Goal: Task Accomplishment & Management: Complete application form

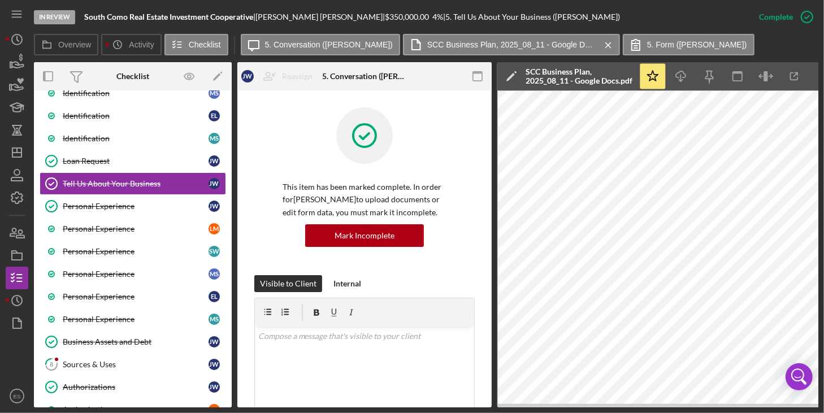
scroll to position [261, 0]
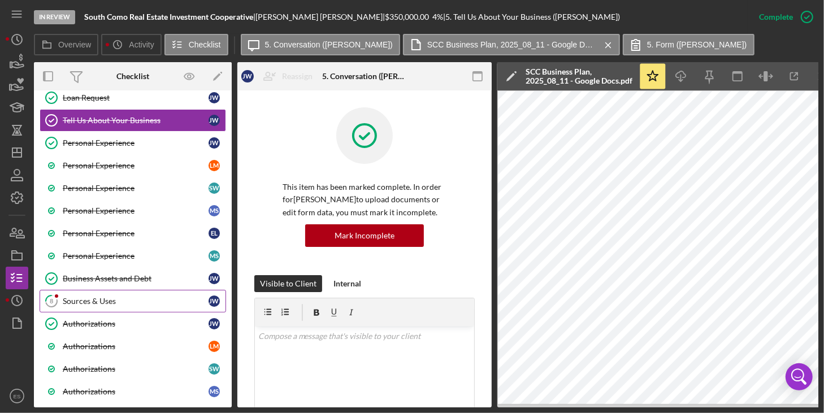
click at [101, 297] on div "Sources & Uses" at bounding box center [136, 301] width 146 height 9
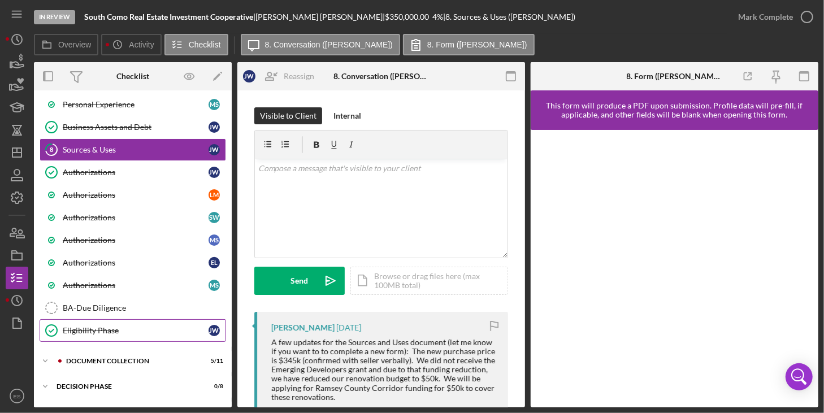
scroll to position [403, 0]
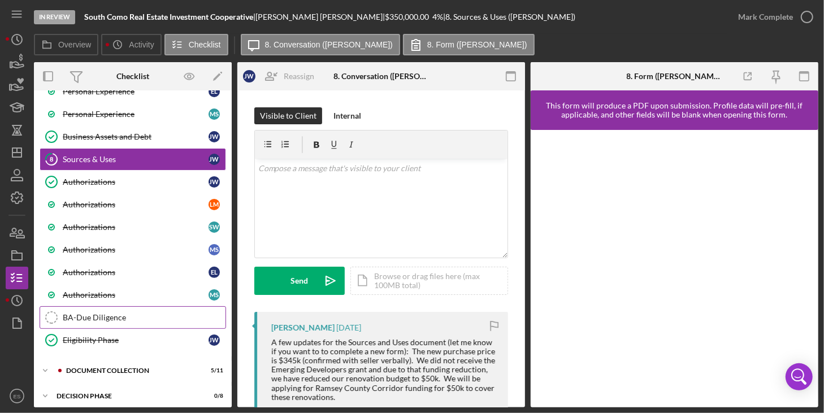
click at [107, 313] on div "BA-Due Diligence" at bounding box center [144, 317] width 163 height 9
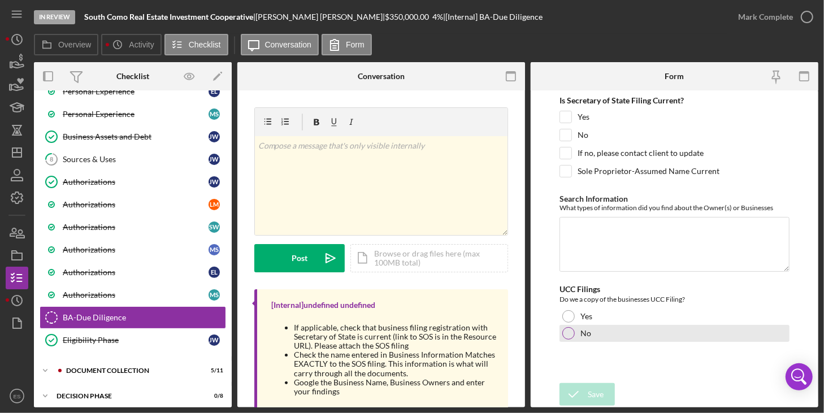
click at [568, 330] on div at bounding box center [569, 333] width 12 height 12
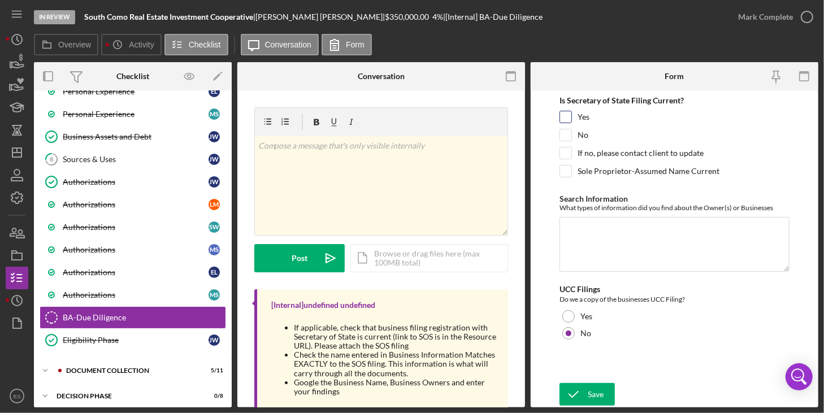
click at [567, 114] on input "Yes" at bounding box center [565, 116] width 11 height 11
checkbox input "true"
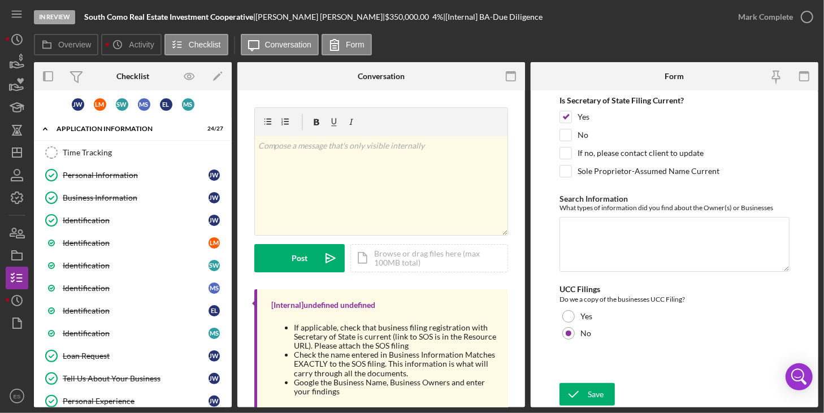
scroll to position [1, 0]
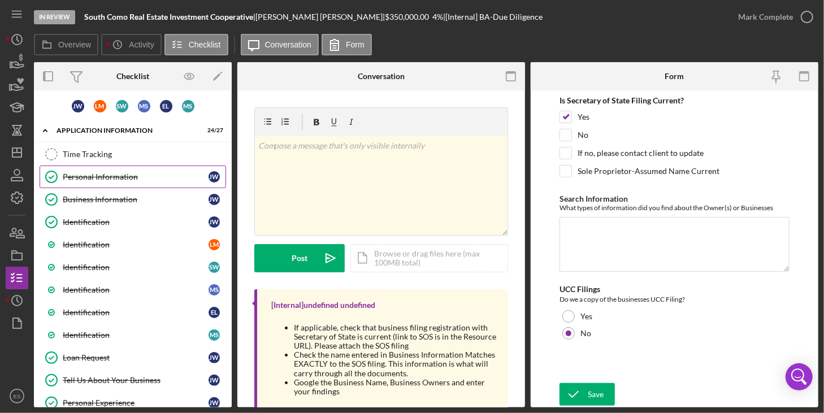
click at [123, 176] on div "Personal Information" at bounding box center [136, 176] width 146 height 9
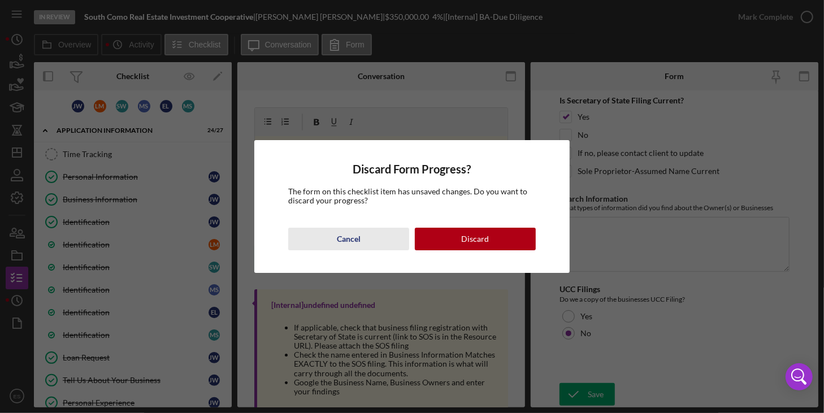
click at [353, 240] on div "Cancel" at bounding box center [349, 239] width 24 height 23
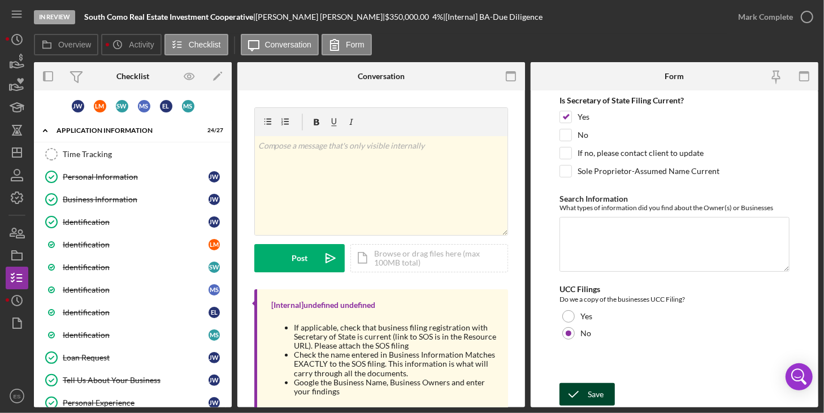
click at [590, 396] on div "Save" at bounding box center [596, 394] width 16 height 23
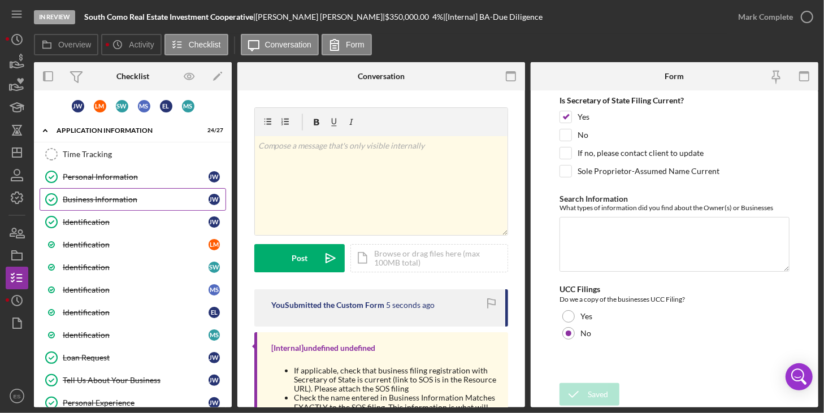
click at [167, 200] on div "Business Information" at bounding box center [136, 199] width 146 height 9
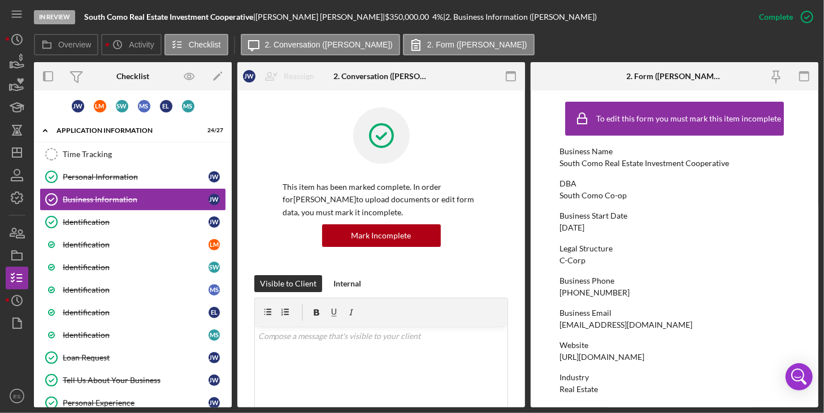
drag, startPoint x: 228, startPoint y: 158, endPoint x: 224, endPoint y: 256, distance: 97.3
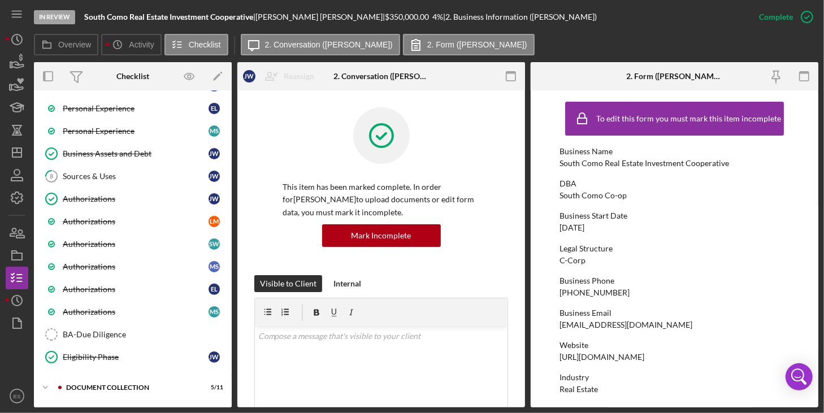
scroll to position [452, 0]
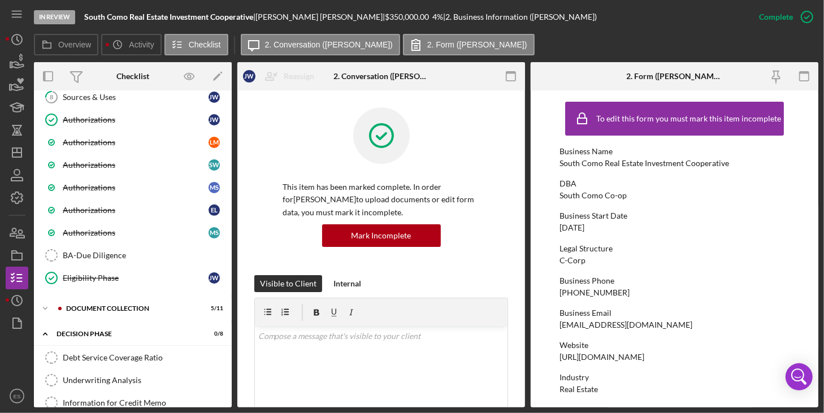
scroll to position [465, 0]
click at [41, 299] on icon "Icon/Expander" at bounding box center [45, 308] width 23 height 23
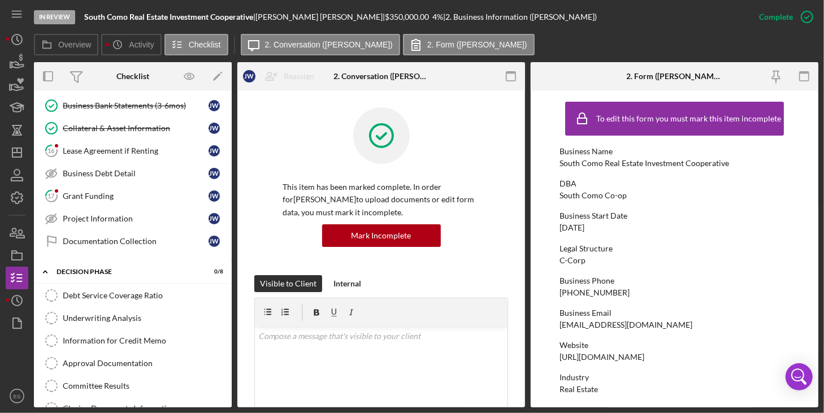
scroll to position [802, 0]
